Goal: Ask a question

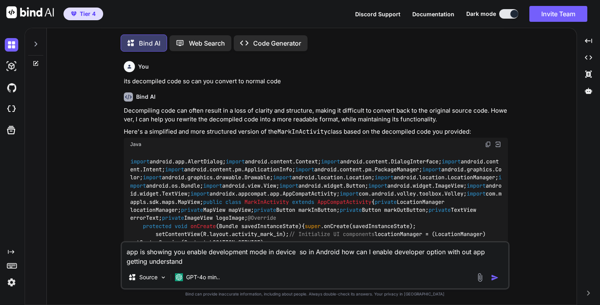
scroll to position [4, 0]
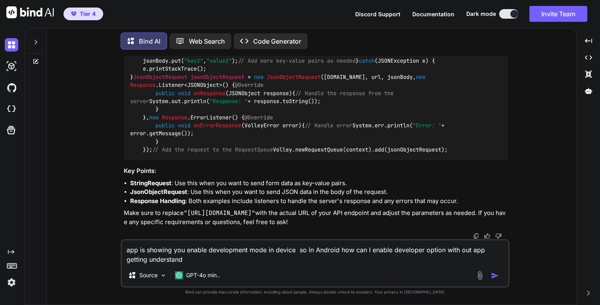
click at [36, 41] on icon at bounding box center [36, 42] width 3 height 5
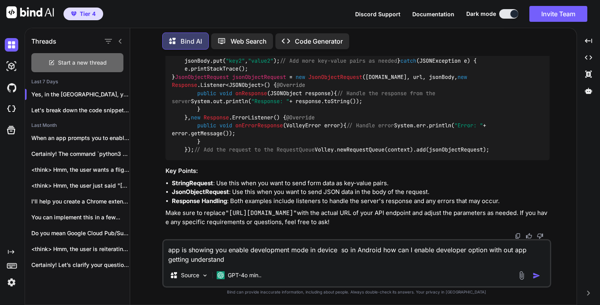
click at [81, 61] on span "Start a new thread" at bounding box center [82, 63] width 49 height 8
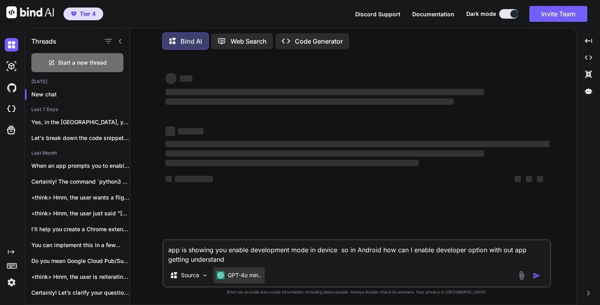
click at [235, 277] on p "GPT-4o min.." at bounding box center [245, 275] width 34 height 8
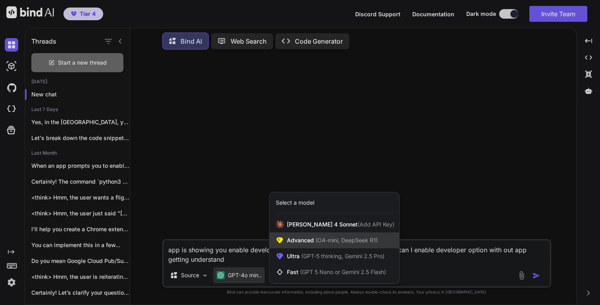
click at [324, 239] on span "(O4-mini, DeepSeek R1)" at bounding box center [346, 240] width 64 height 7
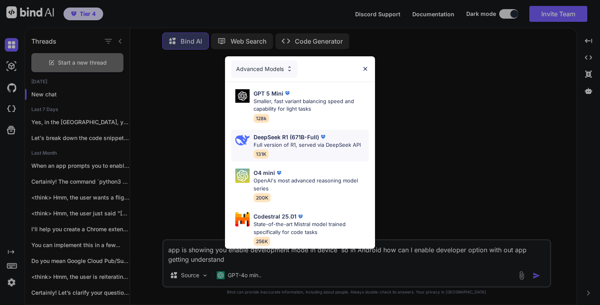
click at [300, 138] on p "DeepSeek R1 (671B-Full)" at bounding box center [286, 137] width 65 height 8
type textarea "x"
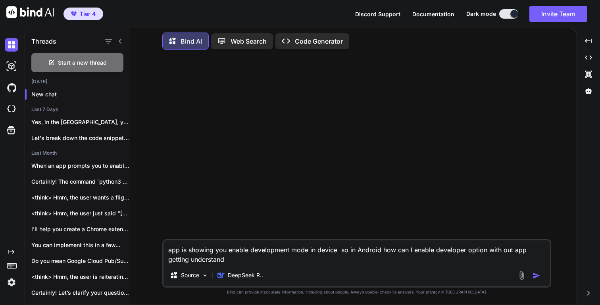
drag, startPoint x: 236, startPoint y: 257, endPoint x: 144, endPoint y: 245, distance: 92.9
click at [142, 245] on div "app is showing you enable development mode in device so in Android how can I en…" at bounding box center [357, 180] width 440 height 249
type textarea "x"
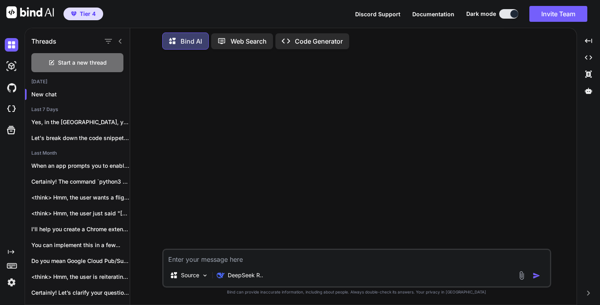
type textarea "H"
type textarea "x"
type textarea "Hi"
type textarea "x"
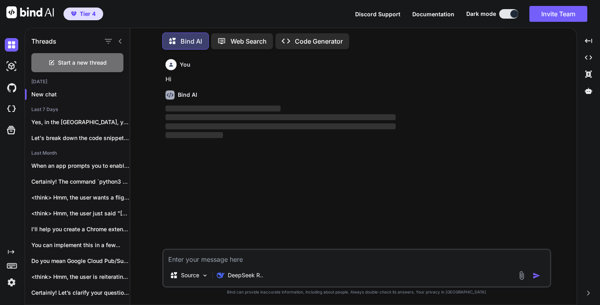
type textarea "x"
